Goal: Information Seeking & Learning: Learn about a topic

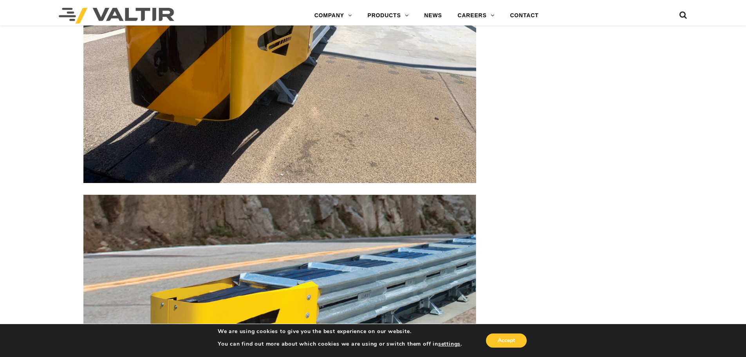
scroll to position [2373, 0]
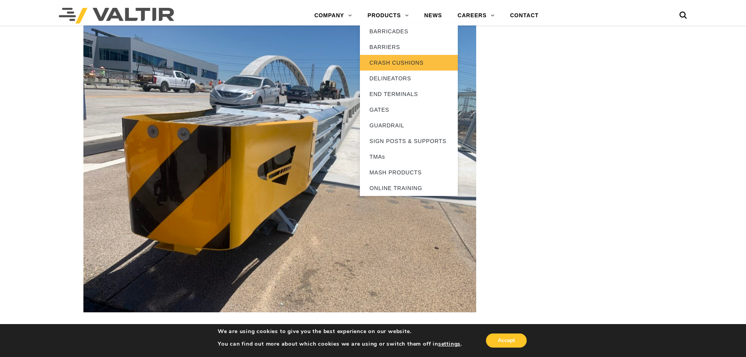
click at [398, 62] on link "CRASH CUSHIONS" at bounding box center [409, 63] width 98 height 16
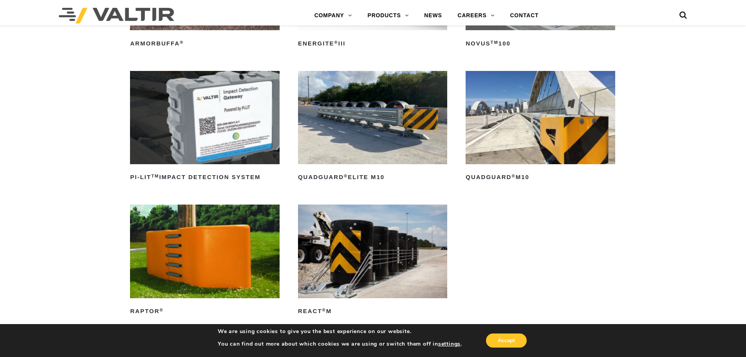
scroll to position [196, 0]
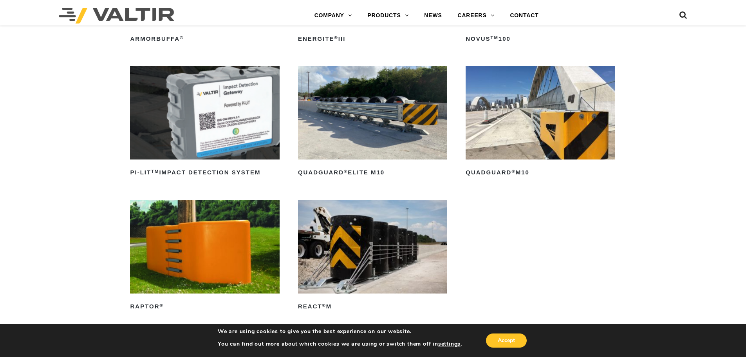
click at [506, 105] on img at bounding box center [539, 112] width 149 height 93
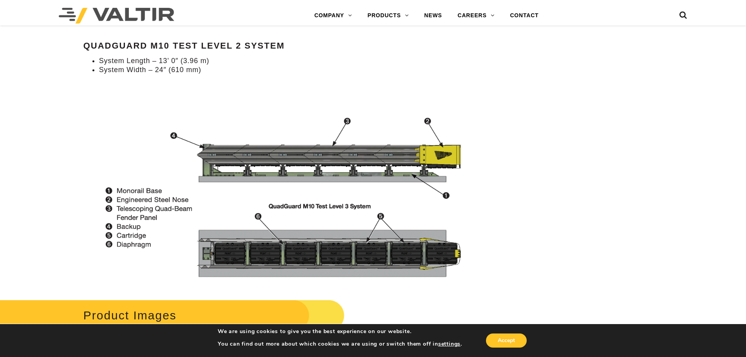
scroll to position [900, 0]
